Goal: Task Accomplishment & Management: Manage account settings

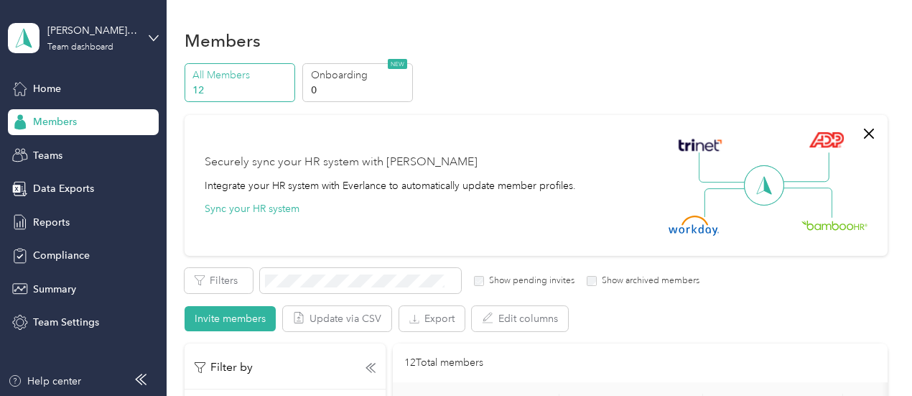
scroll to position [714, 0]
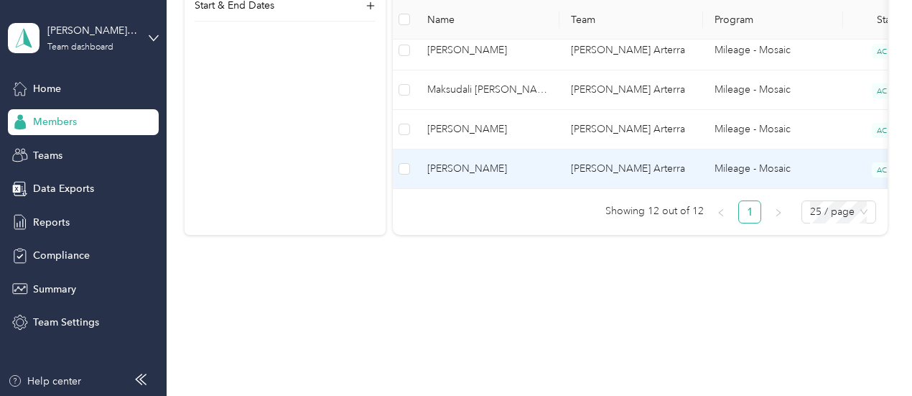
click at [510, 161] on span "[PERSON_NAME]" at bounding box center [487, 169] width 121 height 16
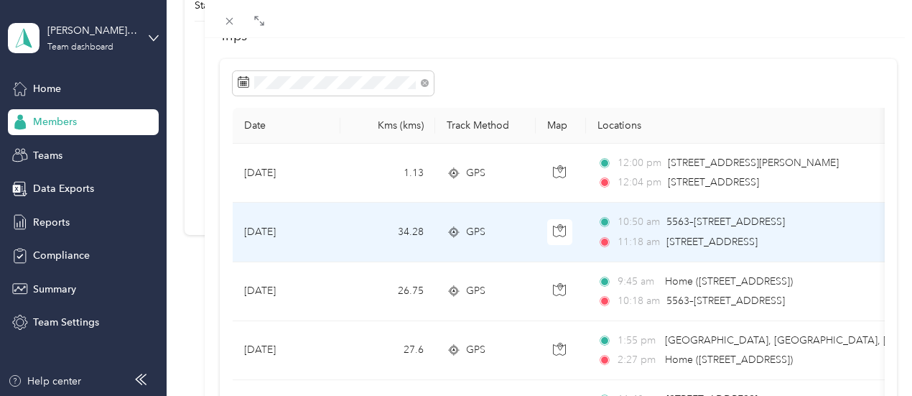
scroll to position [93, 0]
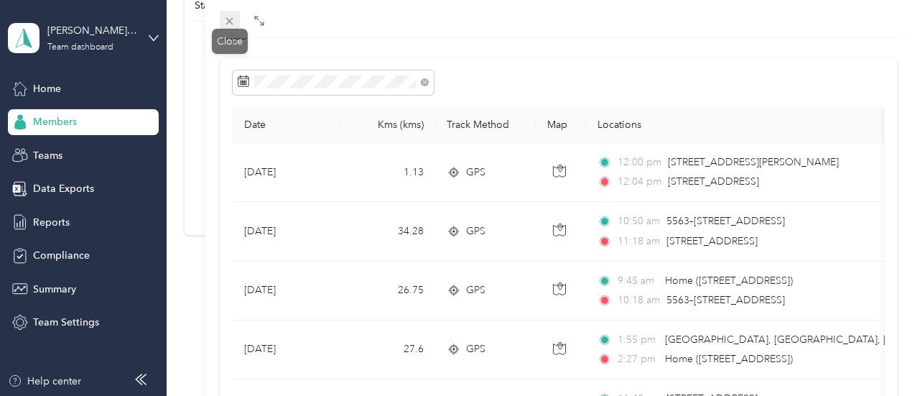
click at [230, 25] on icon at bounding box center [229, 21] width 12 height 12
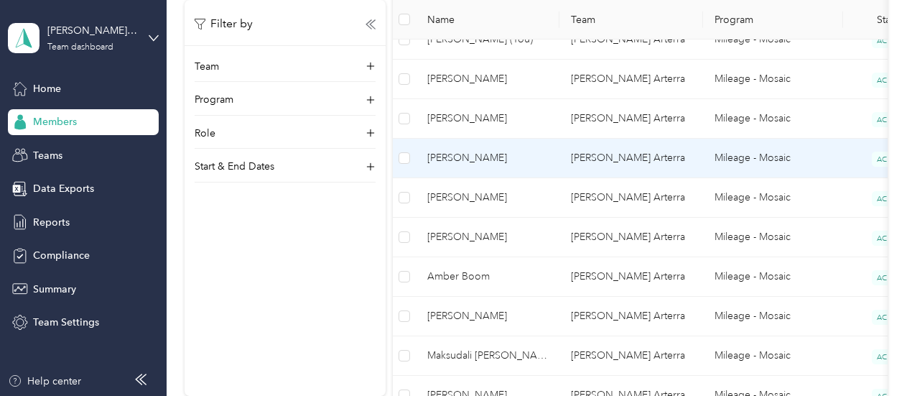
scroll to position [442, 0]
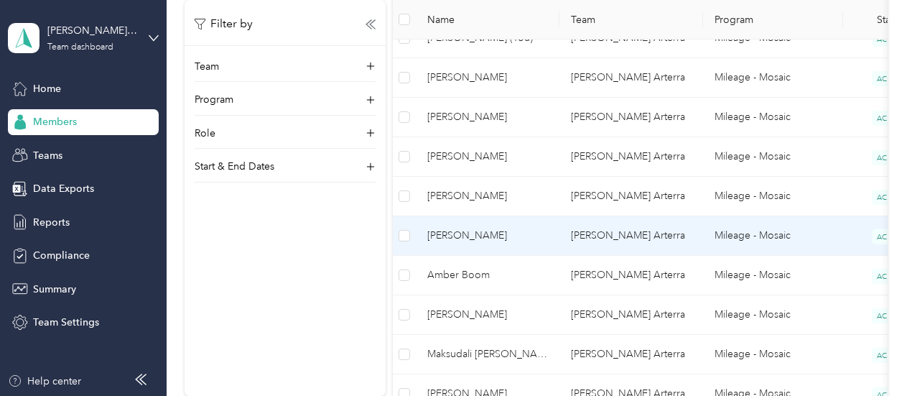
click at [532, 240] on span "[PERSON_NAME]" at bounding box center [487, 236] width 121 height 16
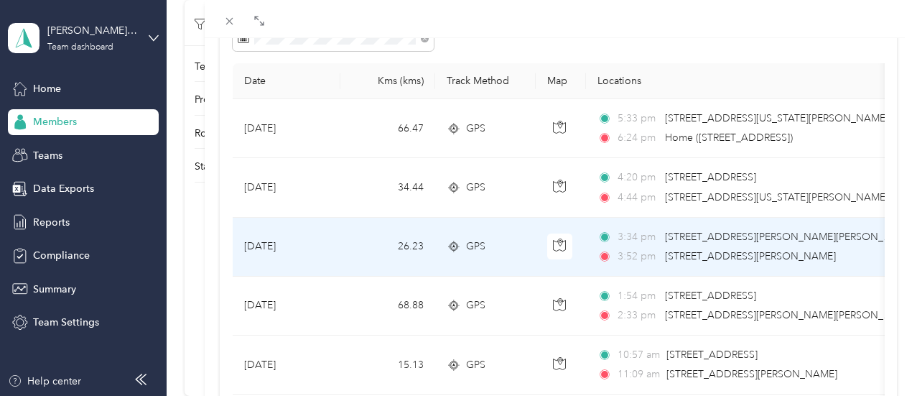
scroll to position [136, 0]
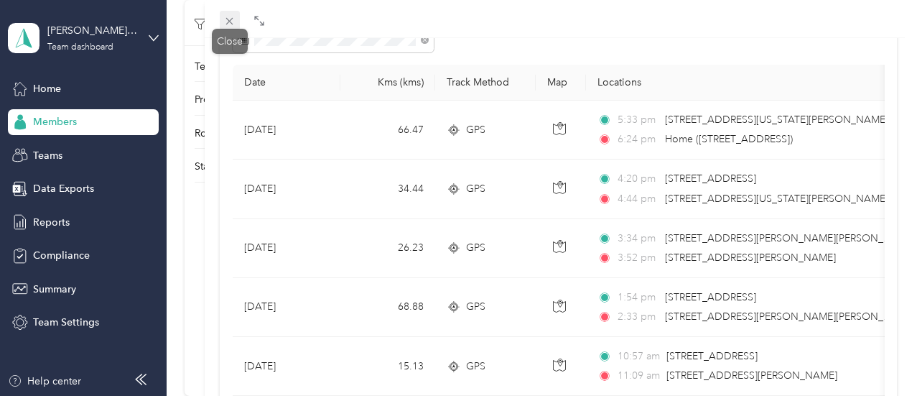
click at [227, 16] on icon at bounding box center [229, 21] width 12 height 12
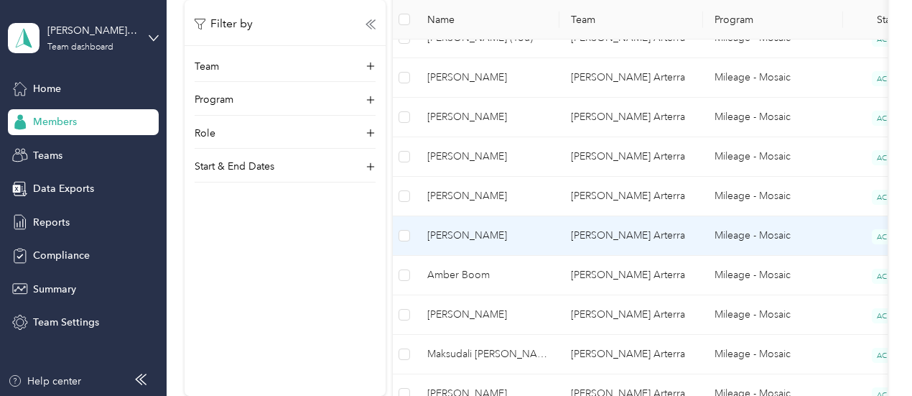
click at [539, 233] on span "[PERSON_NAME]" at bounding box center [487, 236] width 121 height 16
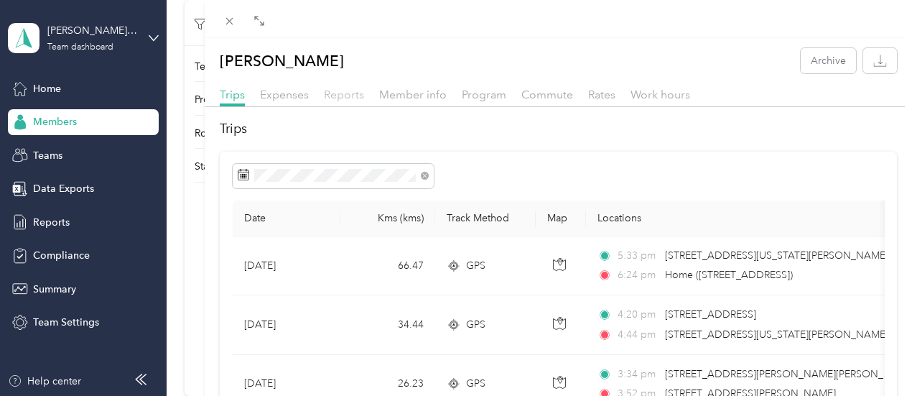
click at [351, 91] on span "Reports" at bounding box center [344, 95] width 40 height 14
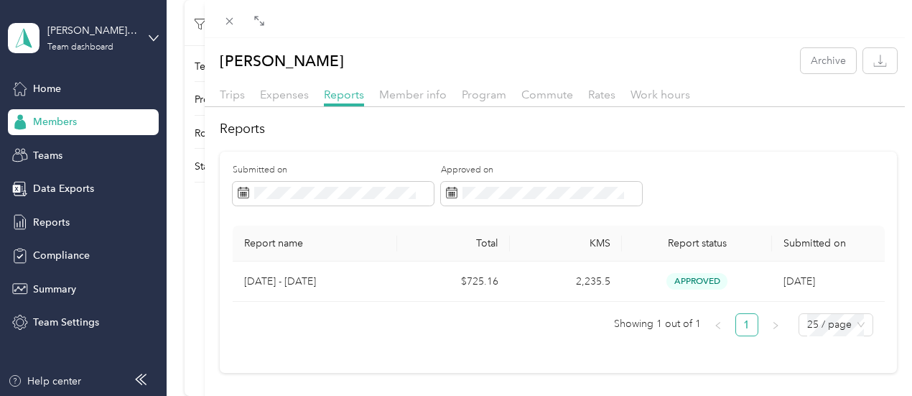
click at [525, 335] on ul "Showing 1 out of 1 1 25 / page" at bounding box center [553, 324] width 640 height 23
click at [405, 93] on span "Member info" at bounding box center [412, 95] width 67 height 14
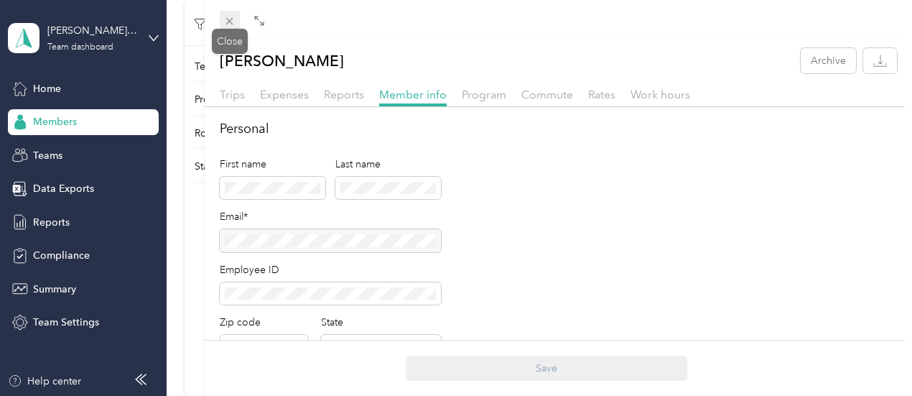
click at [228, 24] on icon at bounding box center [229, 21] width 12 height 12
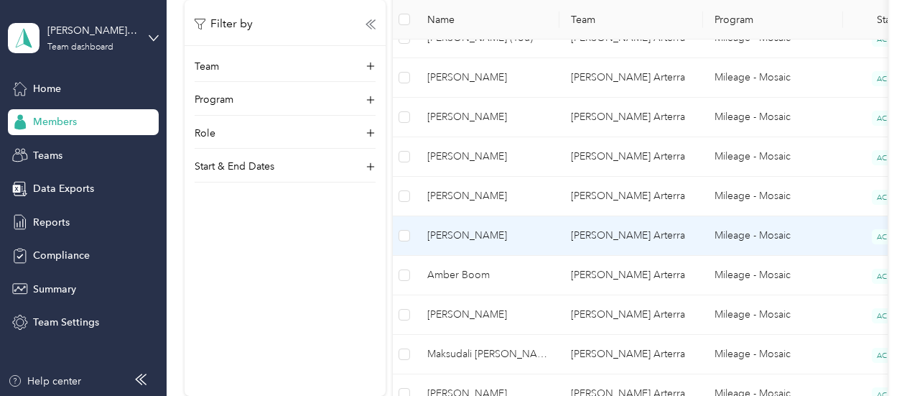
click at [518, 245] on td "[PERSON_NAME]" at bounding box center [488, 235] width 144 height 39
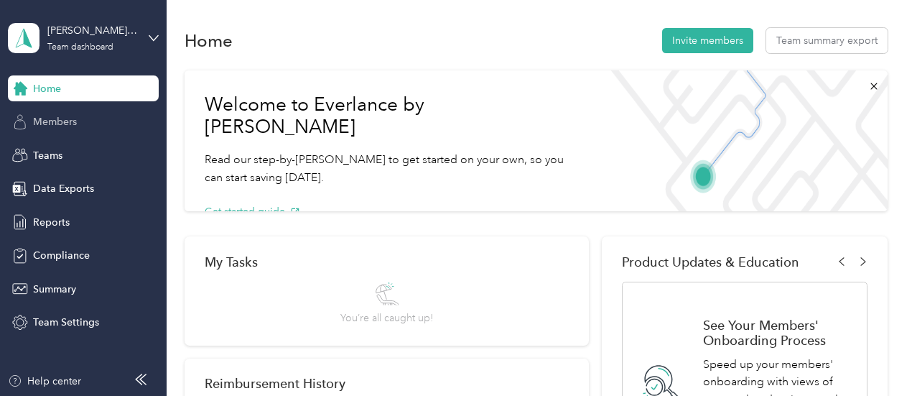
click at [77, 122] on span "Members" at bounding box center [55, 121] width 44 height 15
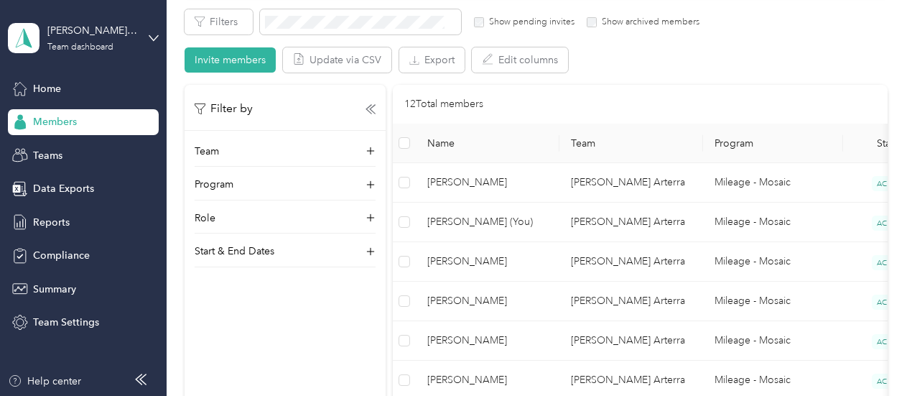
scroll to position [275, 0]
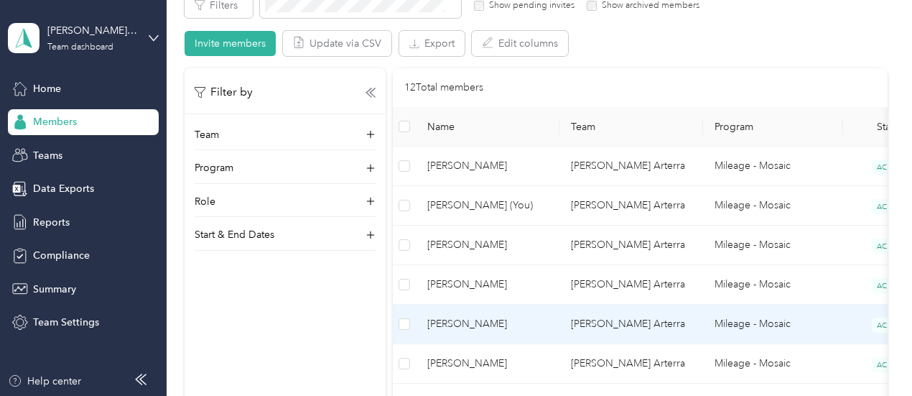
click at [506, 322] on span "[PERSON_NAME]" at bounding box center [487, 324] width 121 height 16
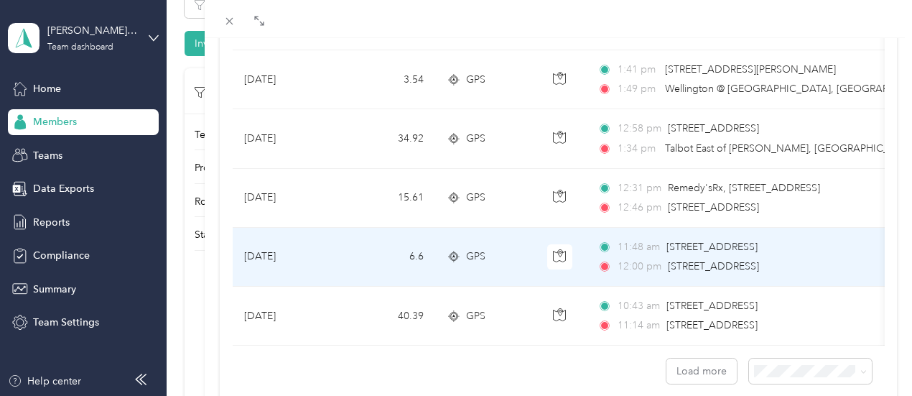
scroll to position [1403, 0]
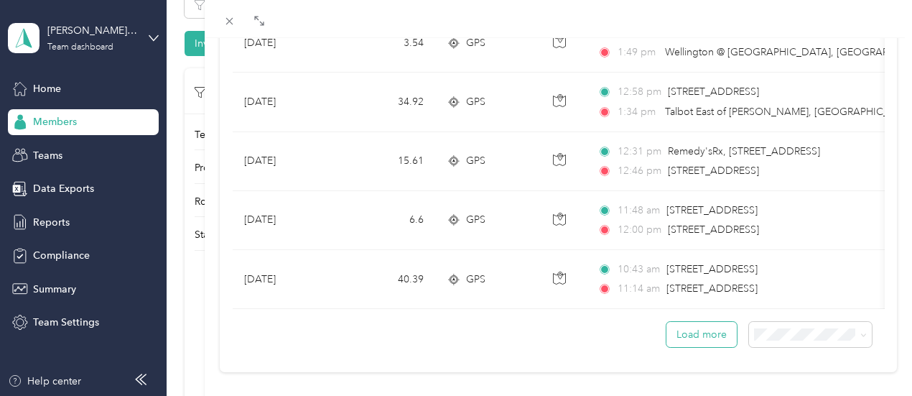
click at [680, 341] on button "Load more" at bounding box center [701, 334] width 70 height 25
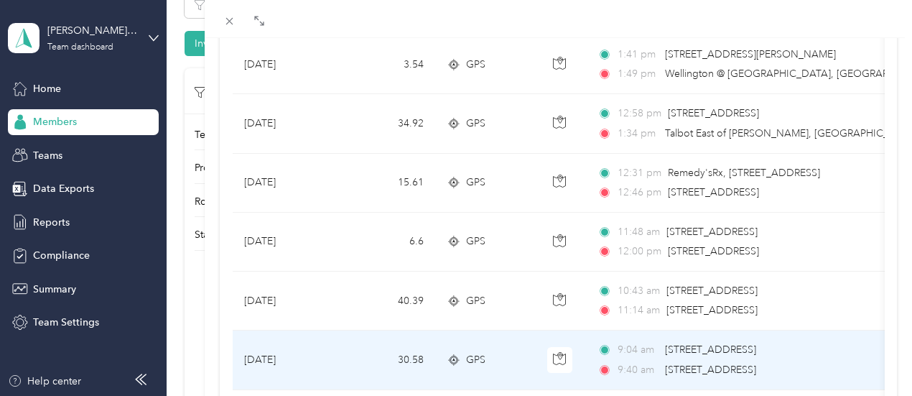
scroll to position [1383, 0]
